Goal: Transaction & Acquisition: Purchase product/service

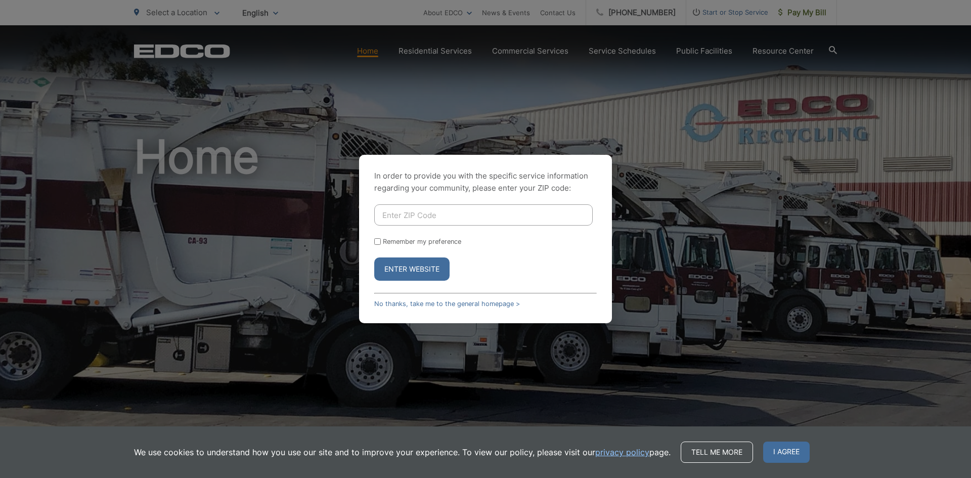
click at [427, 263] on button "Enter Website" at bounding box center [411, 268] width 75 height 23
click at [409, 216] on input "Enter ZIP Code" at bounding box center [483, 214] width 219 height 21
type input "92082"
click at [378, 241] on input "Remember my preference" at bounding box center [377, 241] width 7 height 7
checkbox input "true"
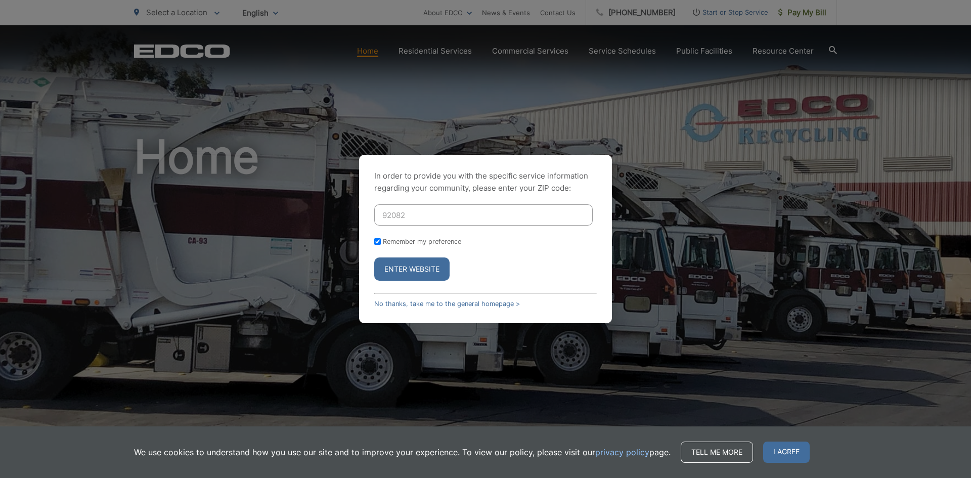
click at [420, 271] on button "Enter Website" at bounding box center [411, 268] width 75 height 23
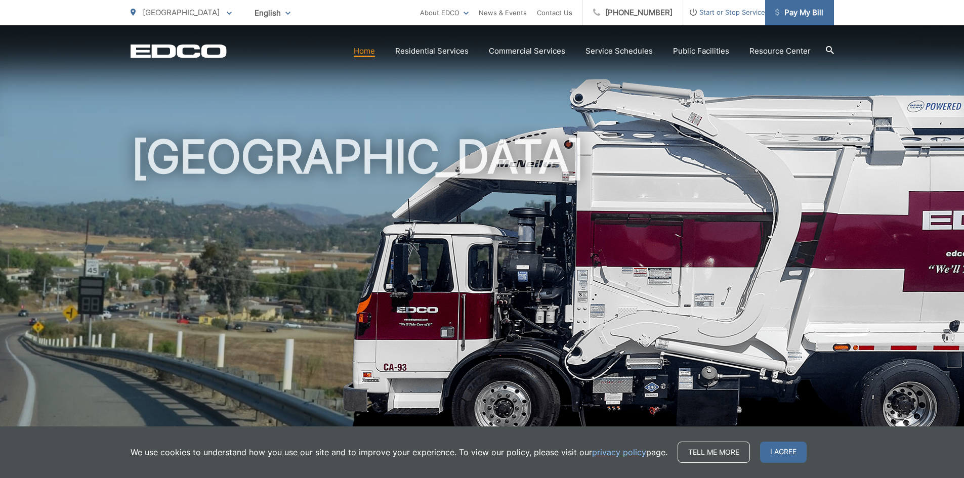
click at [793, 17] on span "Pay My Bill" at bounding box center [799, 13] width 48 height 12
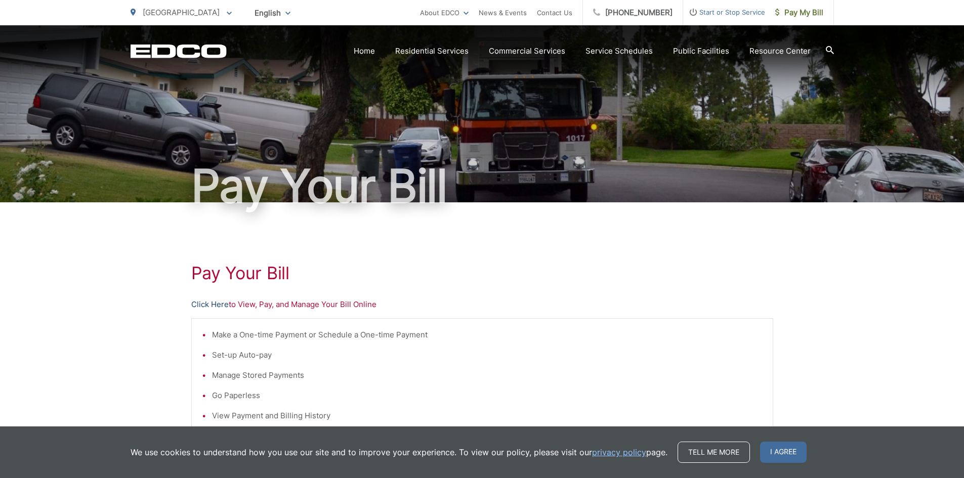
click at [209, 304] on link "Click Here" at bounding box center [209, 304] width 37 height 12
